Goal: Obtain resource: Download file/media

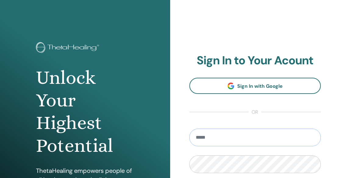
type input "**********"
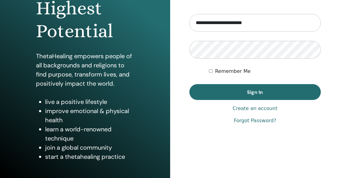
click at [221, 100] on div "**********" at bounding box center [255, 32] width 132 height 186
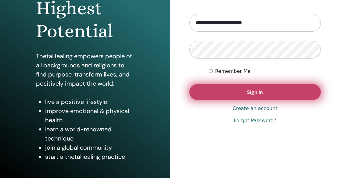
click at [222, 91] on button "Sign In" at bounding box center [255, 92] width 132 height 16
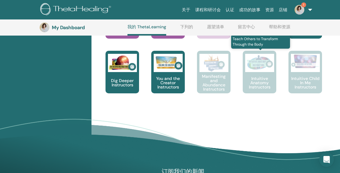
scroll to position [302, 0]
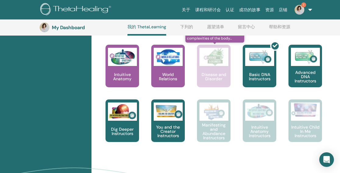
click at [226, 74] on p "Disease and Disorder" at bounding box center [214, 77] width 34 height 9
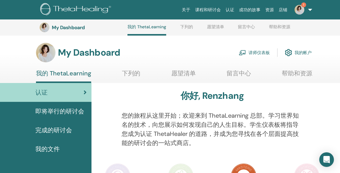
scroll to position [302, 0]
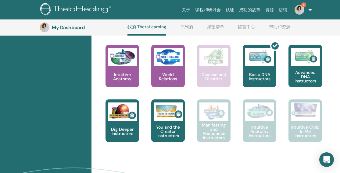
click at [310, 10] on link "1" at bounding box center [302, 10] width 25 height 20
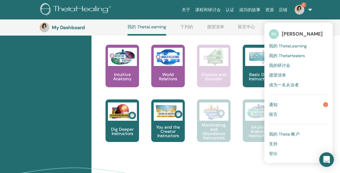
click at [296, 100] on link "通知 1" at bounding box center [298, 105] width 59 height 10
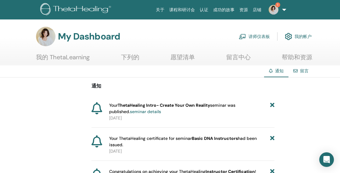
click at [130, 113] on link "seminar details" at bounding box center [145, 111] width 31 height 5
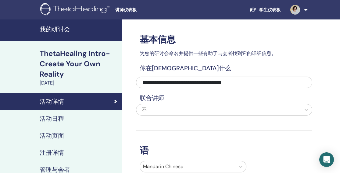
click at [50, 26] on h4 "我的研讨会" at bounding box center [79, 29] width 79 height 7
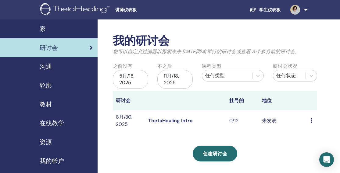
click at [71, 12] on img at bounding box center [75, 10] width 71 height 14
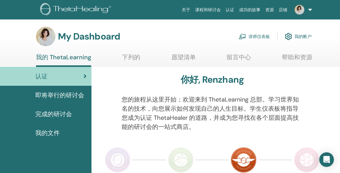
click at [140, 58] on ul "我的 ThetaLearning 下列的 愿望清单 留言中心 帮助和资源" at bounding box center [174, 60] width 276 height 13
click at [138, 57] on link "下列的" at bounding box center [131, 60] width 18 height 12
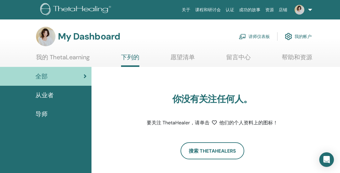
click at [48, 97] on span "从业者" at bounding box center [44, 95] width 18 height 9
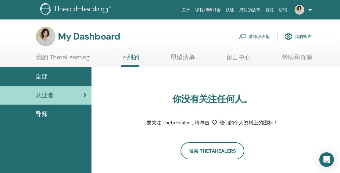
scroll to position [45, 0]
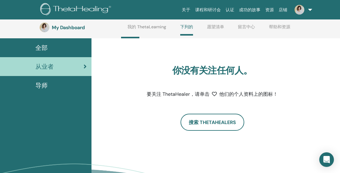
click at [46, 87] on span "导师" at bounding box center [41, 85] width 12 height 9
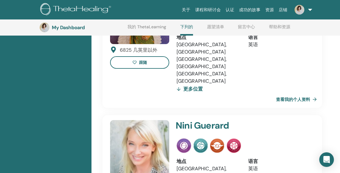
scroll to position [482, 0]
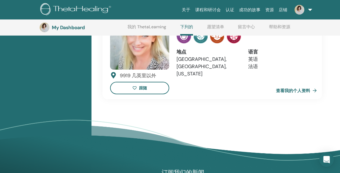
click at [147, 30] on link "我的 ThetaLearning" at bounding box center [146, 29] width 39 height 10
click at [272, 9] on link "资源" at bounding box center [269, 9] width 13 height 11
click at [287, 8] on link "店铺" at bounding box center [282, 9] width 13 height 11
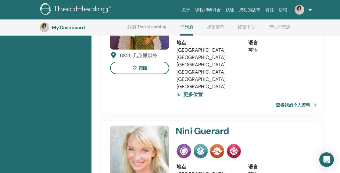
scroll to position [159, 0]
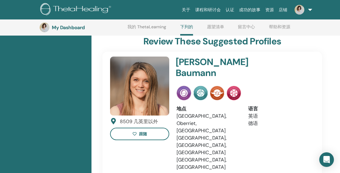
click at [52, 25] on h3 "My Dashboard" at bounding box center [82, 28] width 61 height 6
click at [46, 29] on img at bounding box center [45, 28] width 10 height 10
click at [73, 30] on h3 "My Dashboard" at bounding box center [82, 28] width 61 height 6
click at [138, 23] on div "My Dashboard 我的 ThetaLearning 下列的 愿望清单 留言中心 帮助和资源 讲师仪表板 我的帐户" at bounding box center [188, 28] width 296 height 16
click at [139, 24] on link "我的 ThetaLearning" at bounding box center [146, 29] width 39 height 10
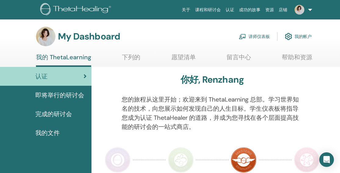
click at [71, 98] on span "即将举行的研讨会" at bounding box center [59, 95] width 49 height 9
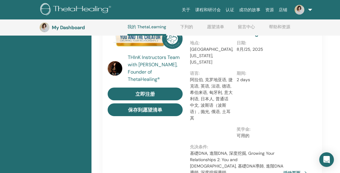
scroll to position [395, 0]
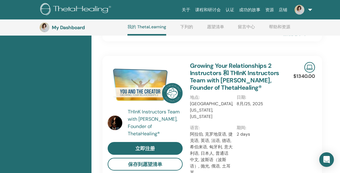
click at [77, 32] on div "My Dashboard 我的 ThetaLearning 下列的 愿望清单 留言中心 帮助和资源 讲师仪表板 我的帐户" at bounding box center [188, 28] width 296 height 16
click at [76, 23] on div "My Dashboard 我的 ThetaLearning 下列的 愿望清单 留言中心 帮助和资源 讲师仪表板 我的帐户" at bounding box center [188, 28] width 296 height 16
click at [189, 9] on link "关于" at bounding box center [185, 9] width 13 height 11
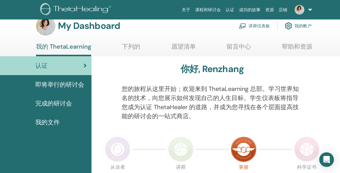
scroll to position [40, 0]
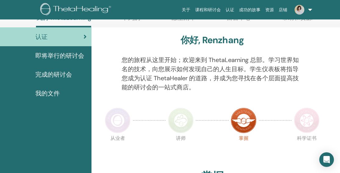
click at [34, 93] on div "我的文件" at bounding box center [46, 93] width 82 height 9
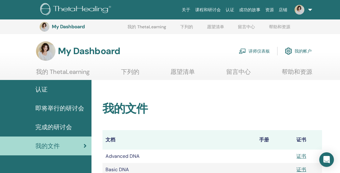
scroll to position [127, 0]
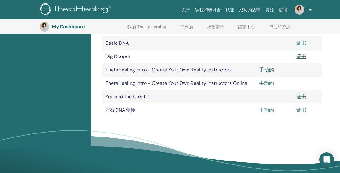
click at [259, 69] on td "手动的" at bounding box center [274, 69] width 37 height 13
click at [263, 70] on link "手动的" at bounding box center [266, 70] width 15 height 6
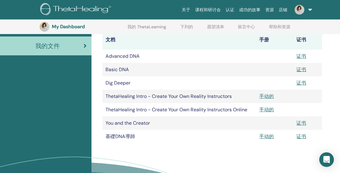
scroll to position [54, 0]
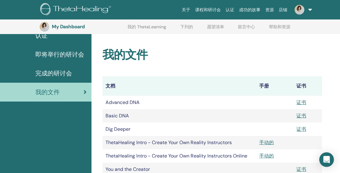
click at [299, 102] on link "证书" at bounding box center [301, 102] width 10 height 6
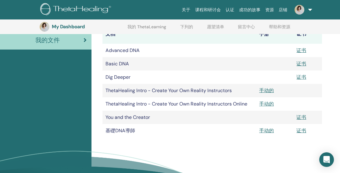
scroll to position [97, 0]
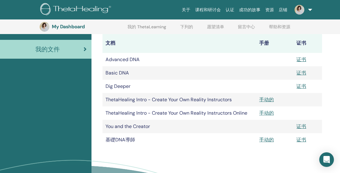
click at [46, 18] on link at bounding box center [73, 10] width 80 height 17
